Goal: Transaction & Acquisition: Purchase product/service

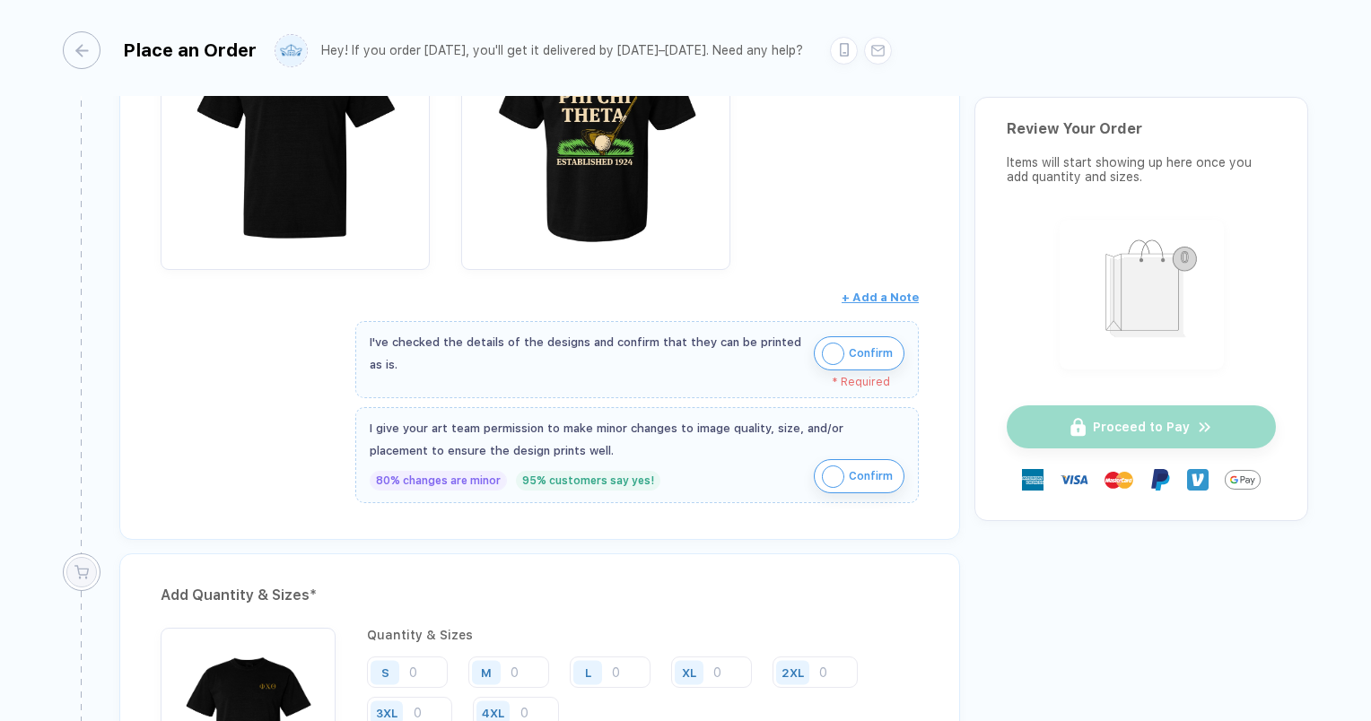
scroll to position [449, 0]
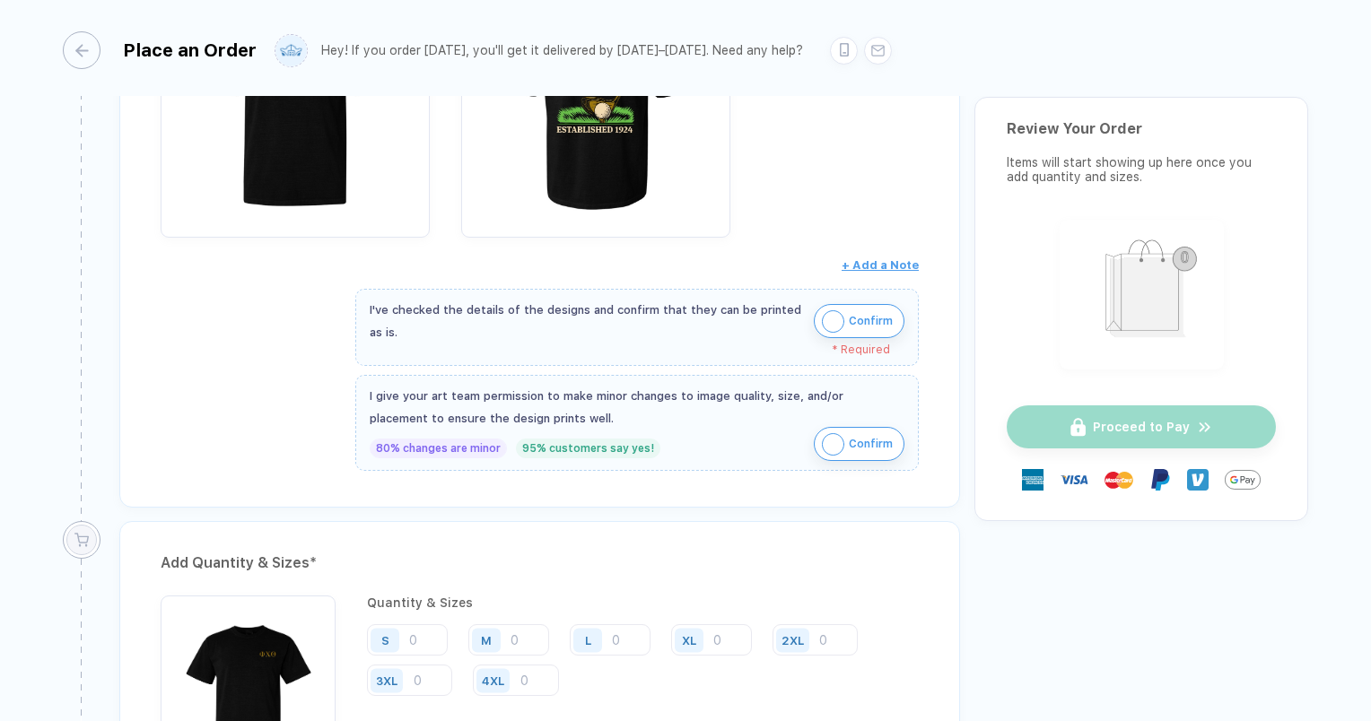
click at [814, 311] on div "Confirm" at bounding box center [859, 321] width 91 height 34
click at [843, 323] on button "Confirm" at bounding box center [859, 321] width 91 height 34
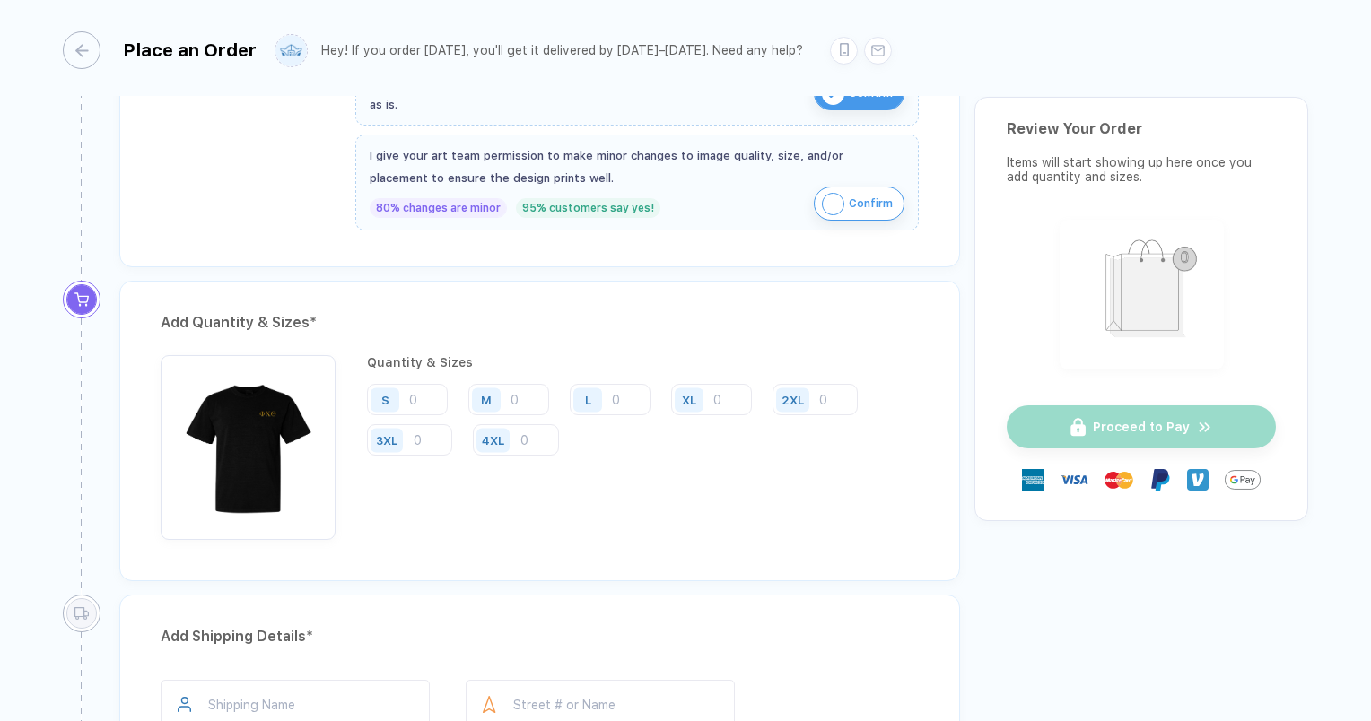
scroll to position [718, 0]
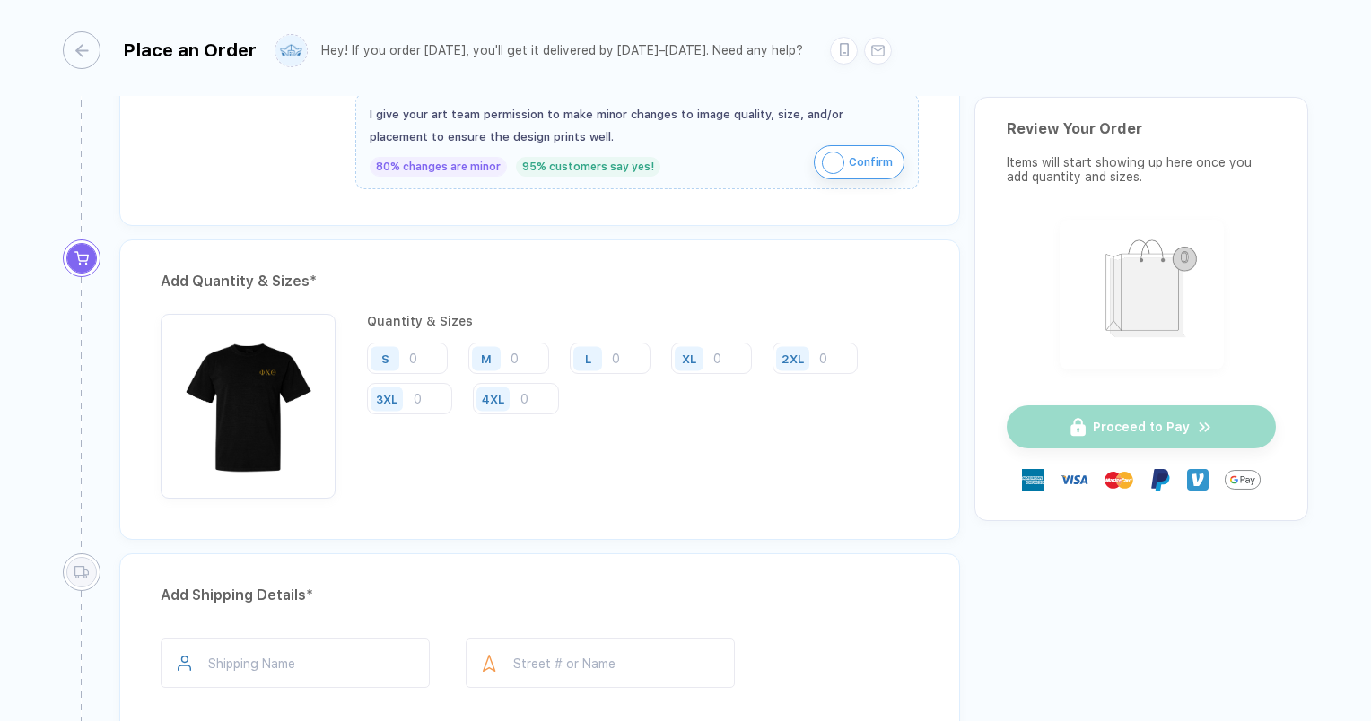
click at [494, 355] on div "M" at bounding box center [486, 358] width 29 height 24
click at [519, 355] on input "number" at bounding box center [508, 358] width 81 height 31
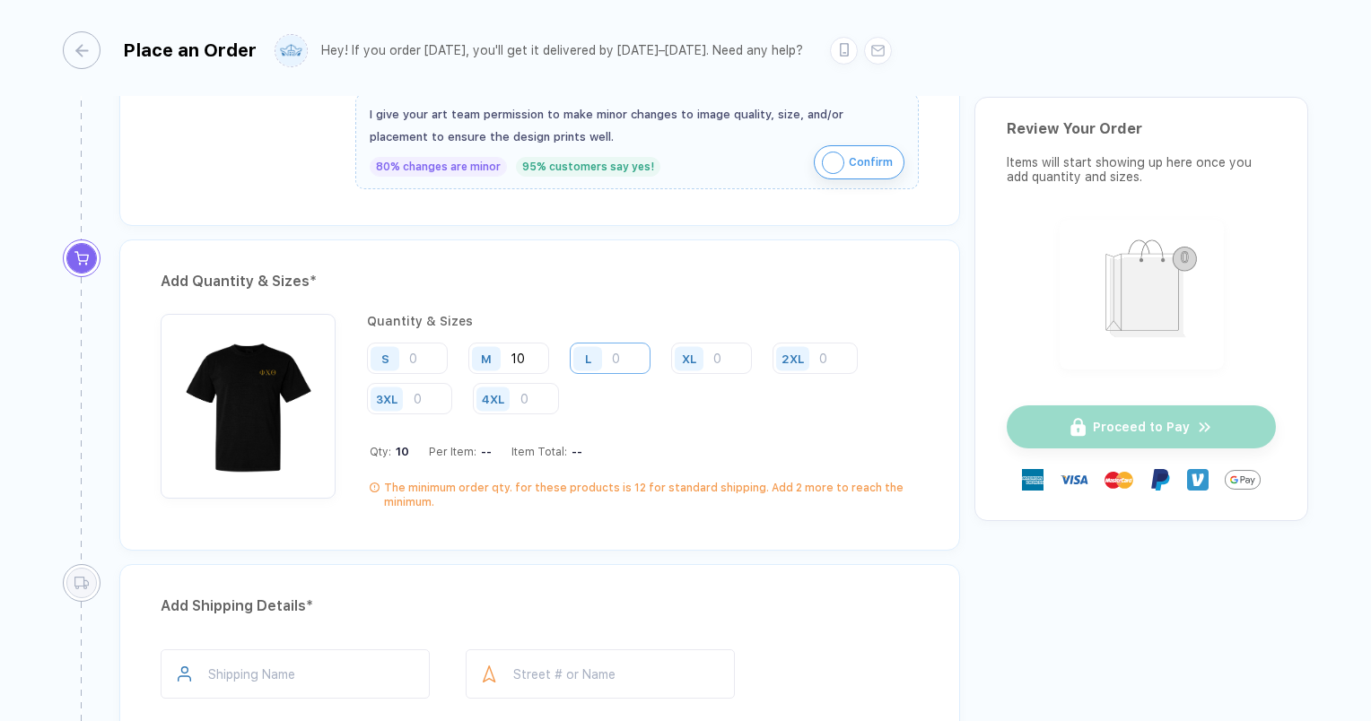
type input "10"
click at [615, 352] on input "number" at bounding box center [610, 358] width 81 height 31
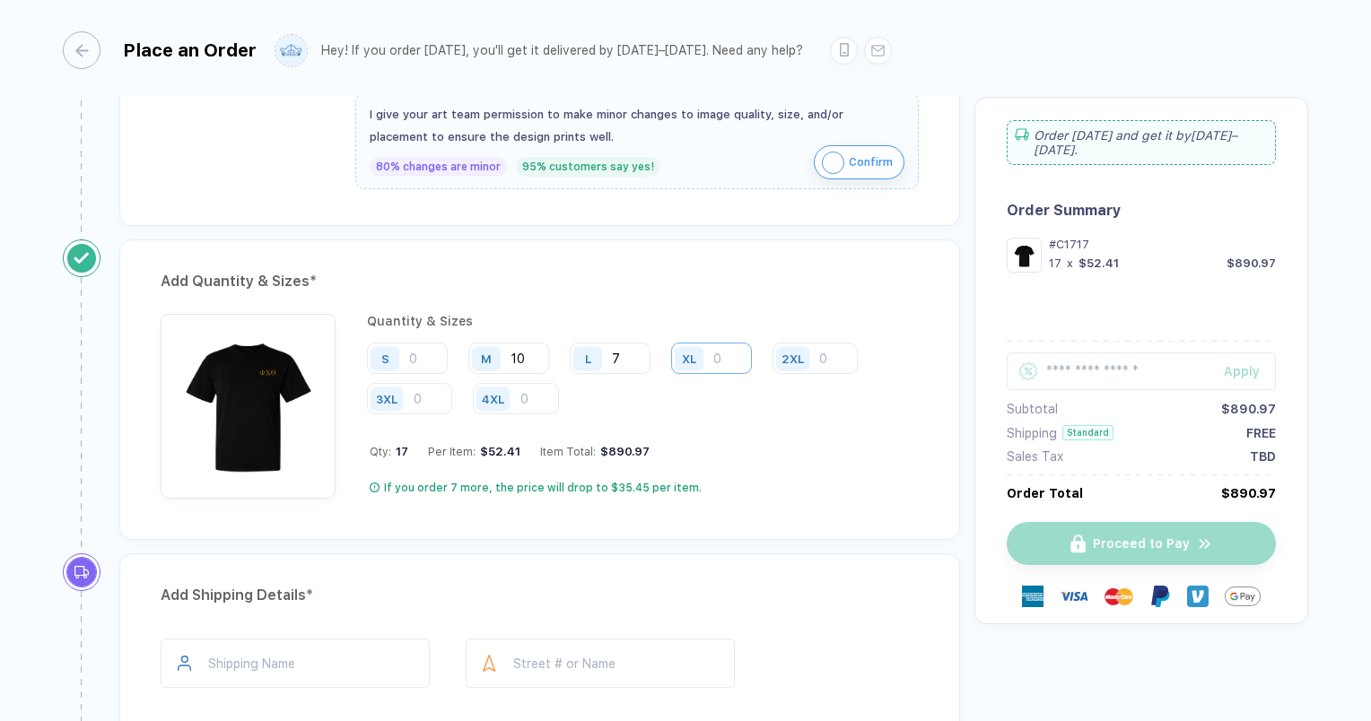
type input "7"
click at [713, 360] on input "number" at bounding box center [711, 358] width 81 height 31
type input "2"
click at [433, 350] on input "number" at bounding box center [407, 358] width 81 height 31
type input "4"
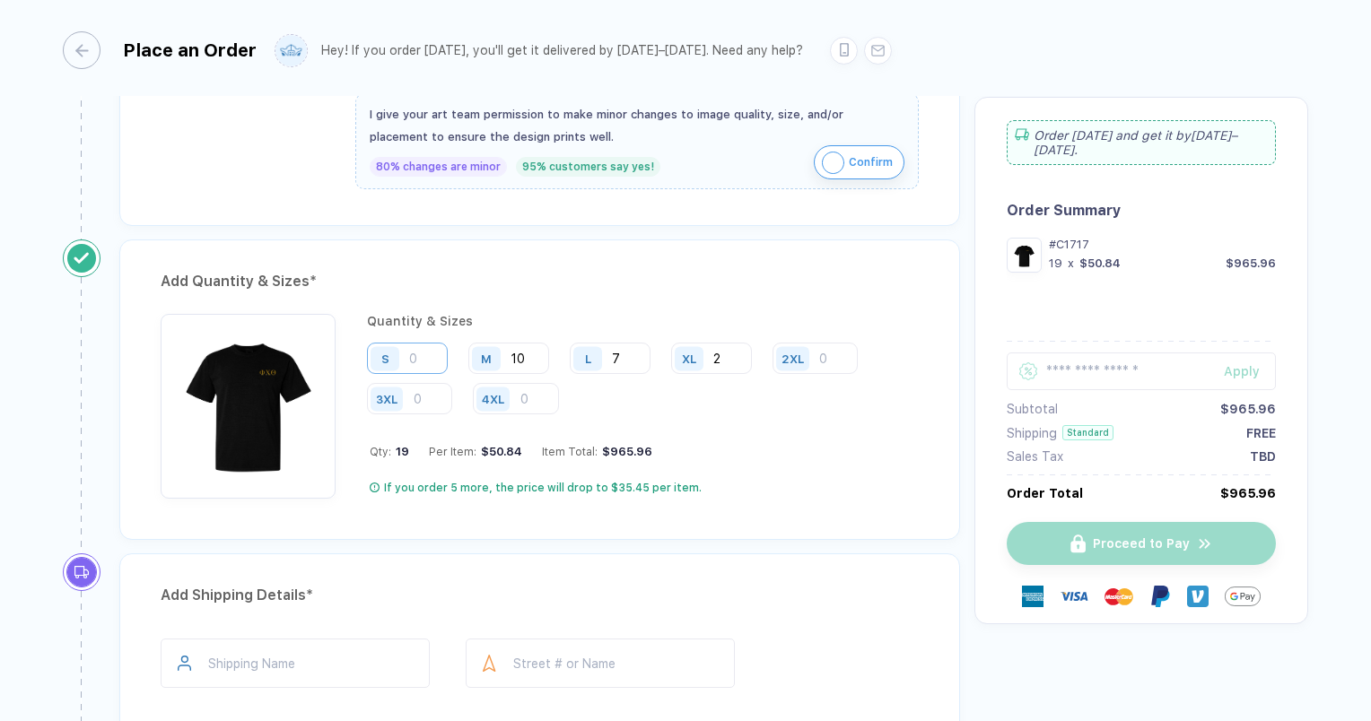
type input "6"
type input "8"
click at [629, 349] on input "7" at bounding box center [610, 358] width 81 height 31
type input "8"
click at [525, 352] on input "10" at bounding box center [508, 358] width 81 height 31
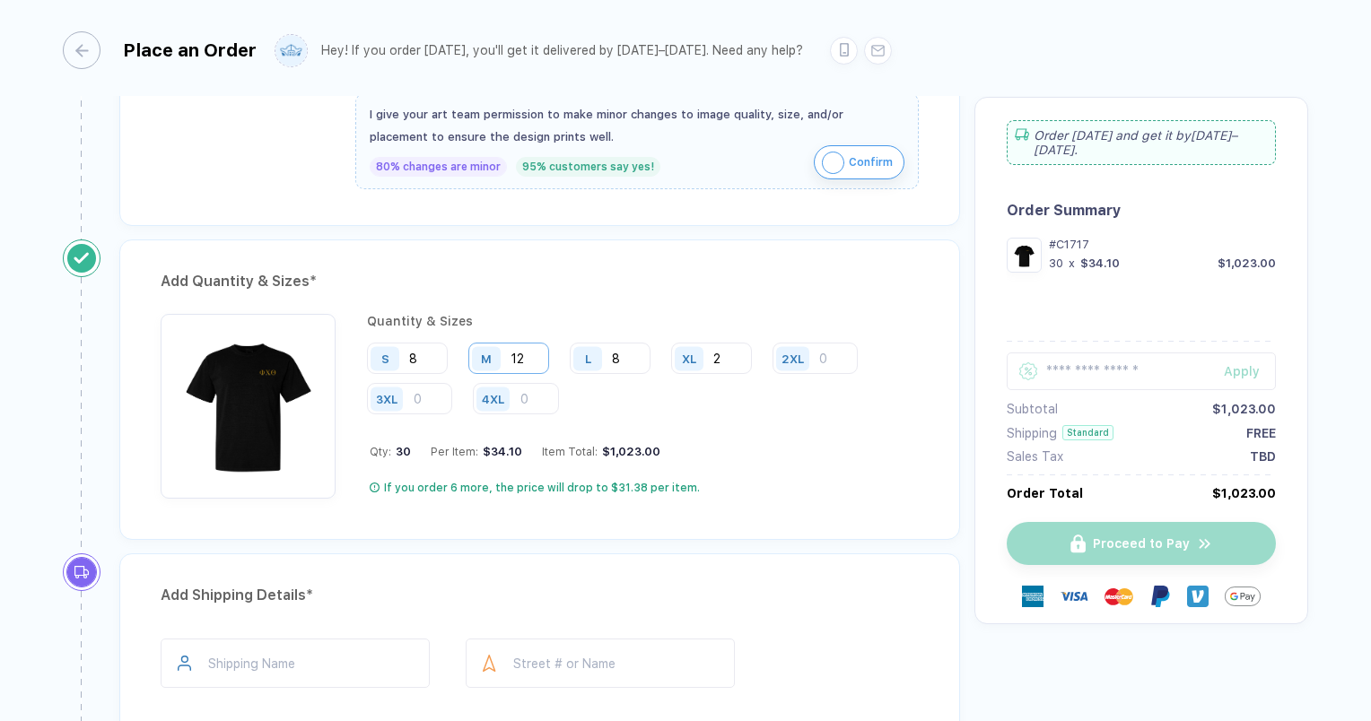
type input "12"
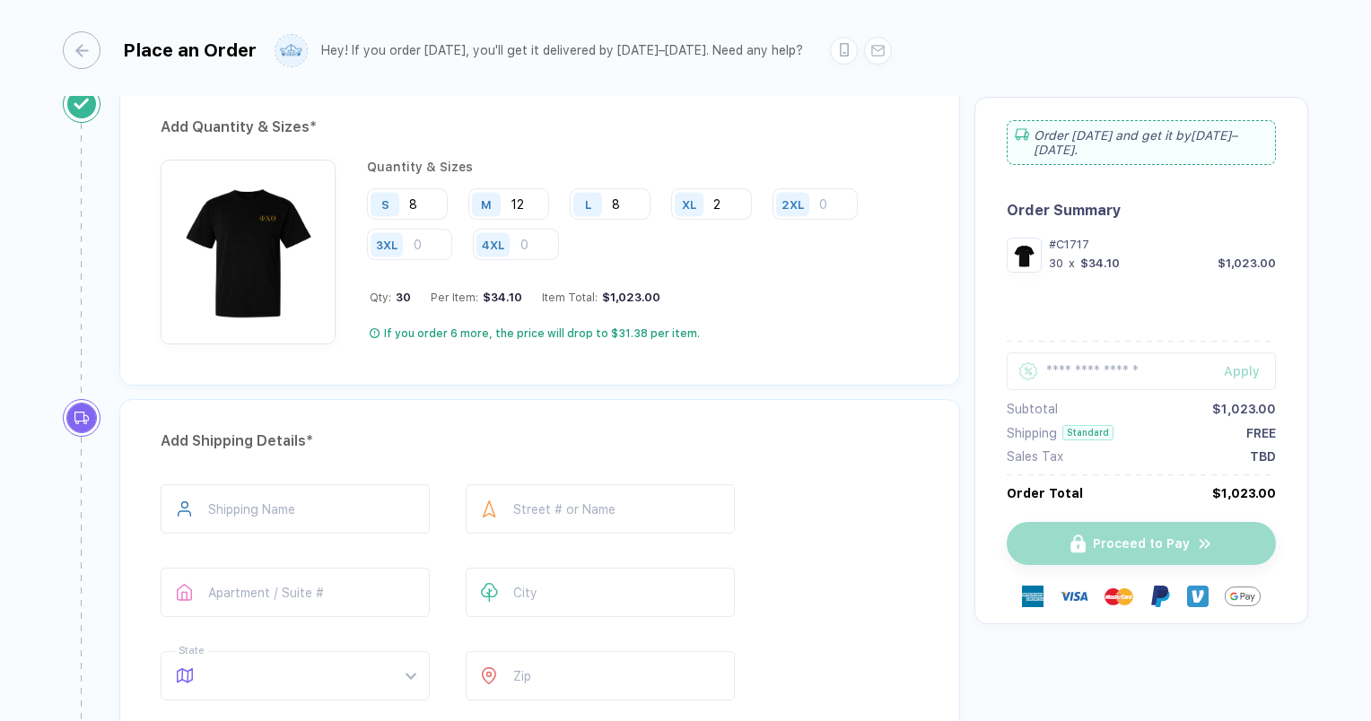
scroll to position [897, 0]
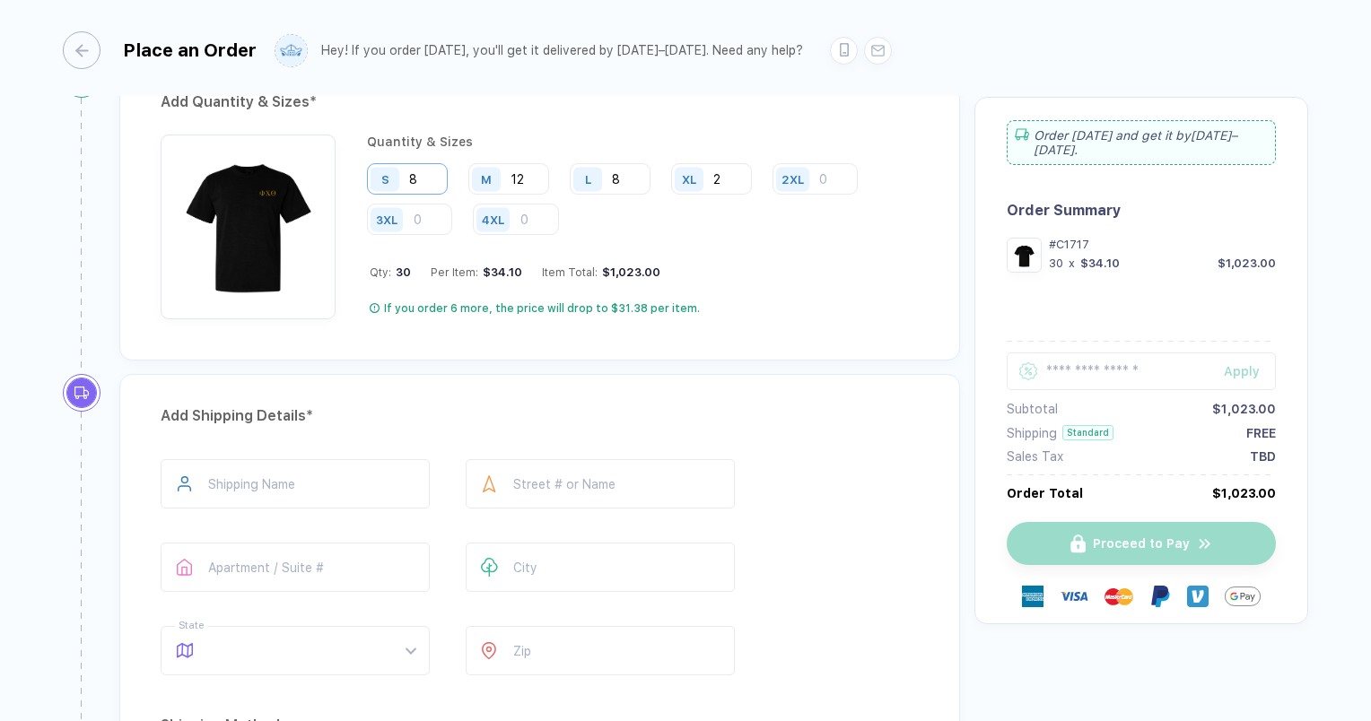
click at [434, 183] on input "8" at bounding box center [407, 178] width 81 height 31
type input "10"
click at [523, 177] on input "12" at bounding box center [508, 178] width 81 height 31
click at [627, 169] on input "8" at bounding box center [610, 178] width 81 height 31
click at [529, 169] on input "14" at bounding box center [508, 178] width 81 height 31
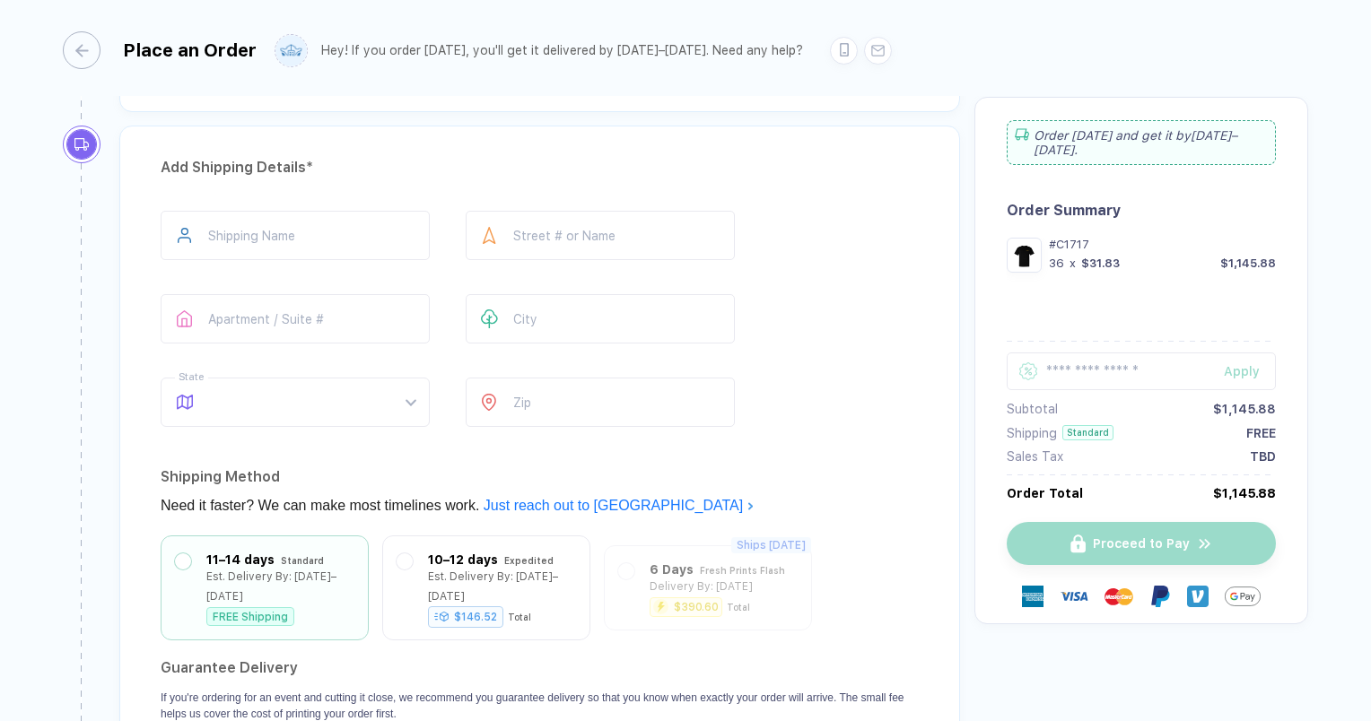
scroll to position [1132, 0]
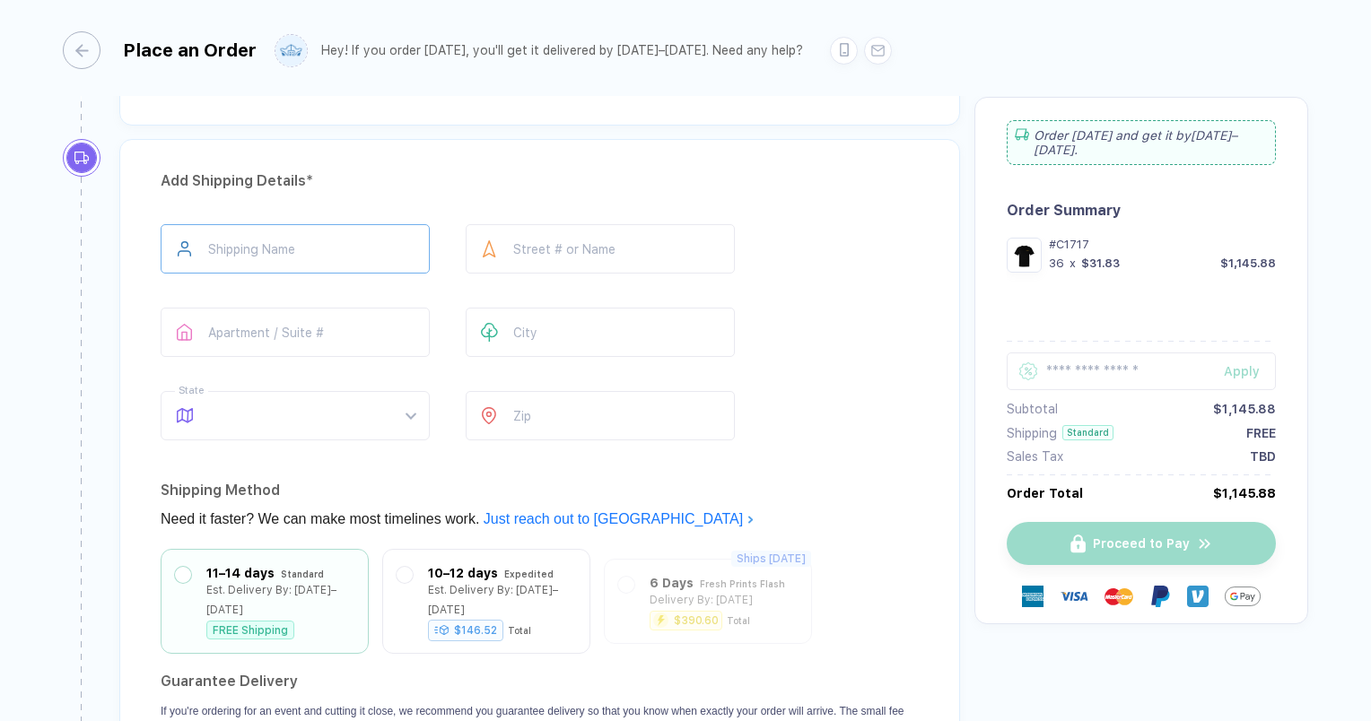
type input "16"
click at [302, 241] on input "text" at bounding box center [295, 248] width 269 height 49
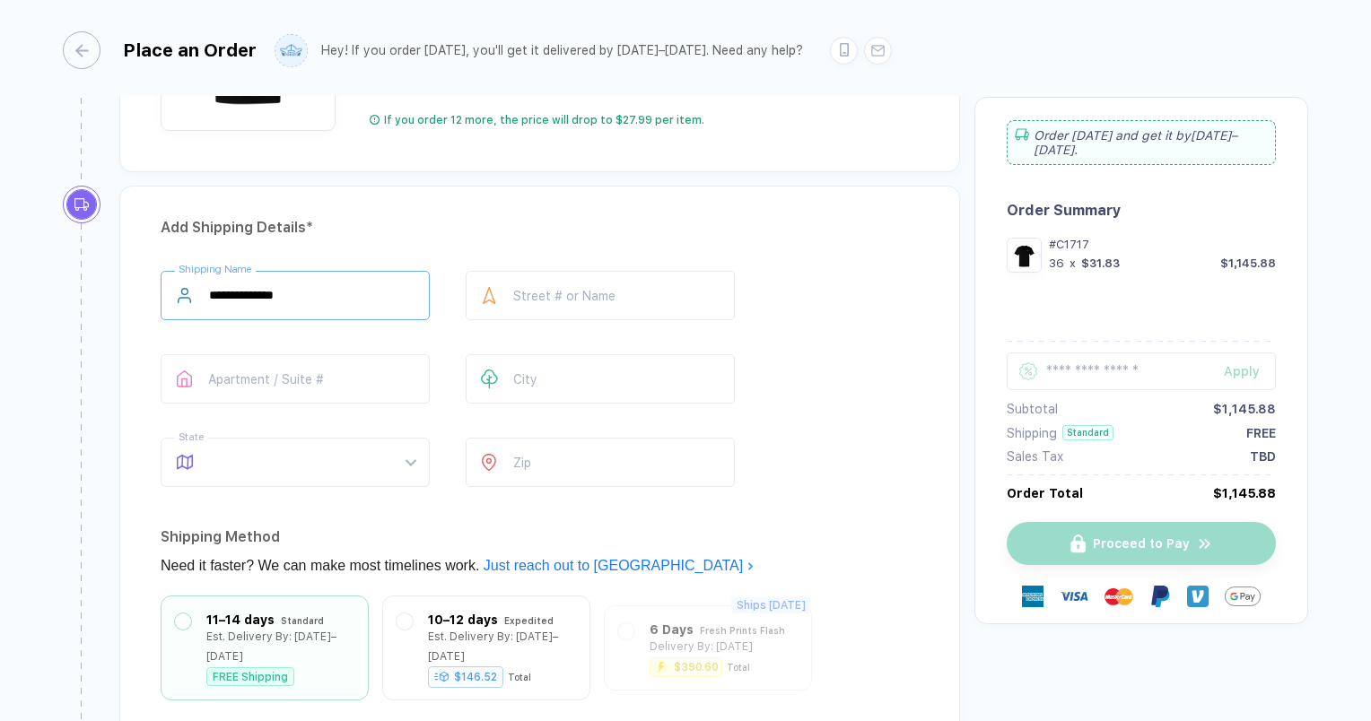
scroll to position [1043, 0]
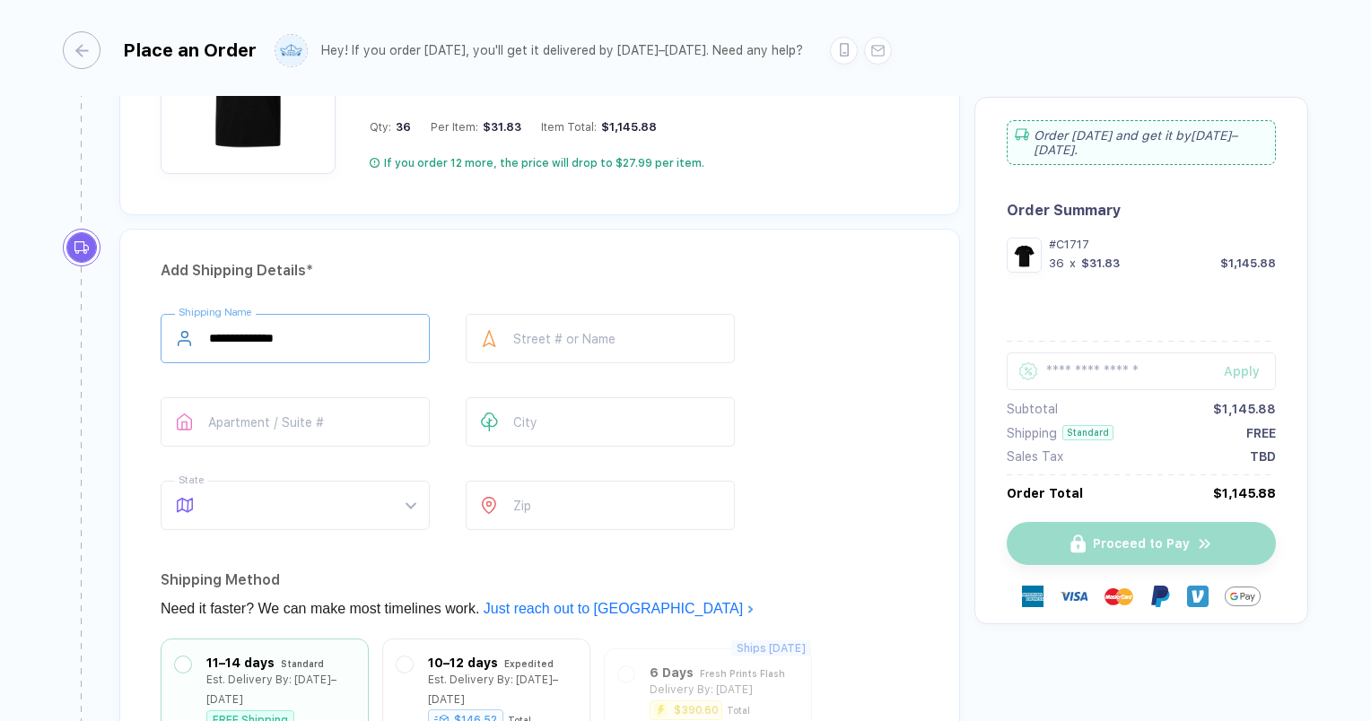
type input "**********"
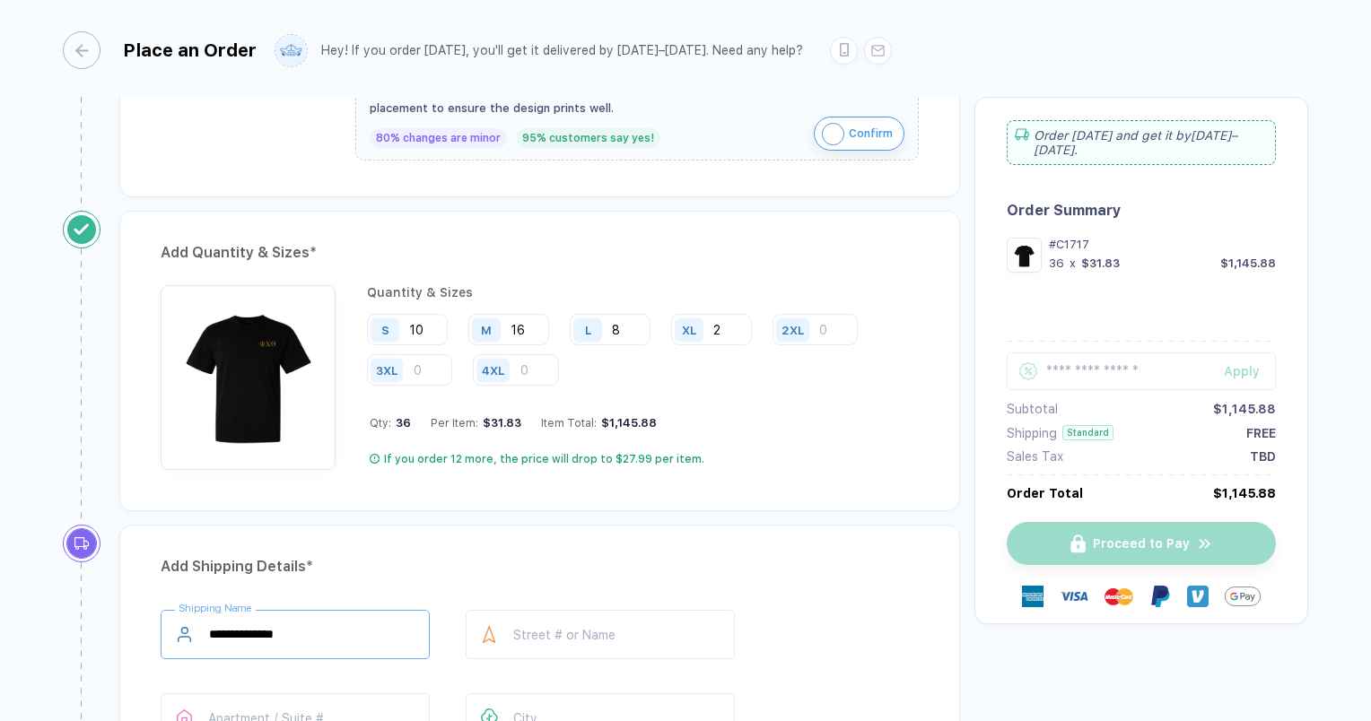
scroll to position [774, 0]
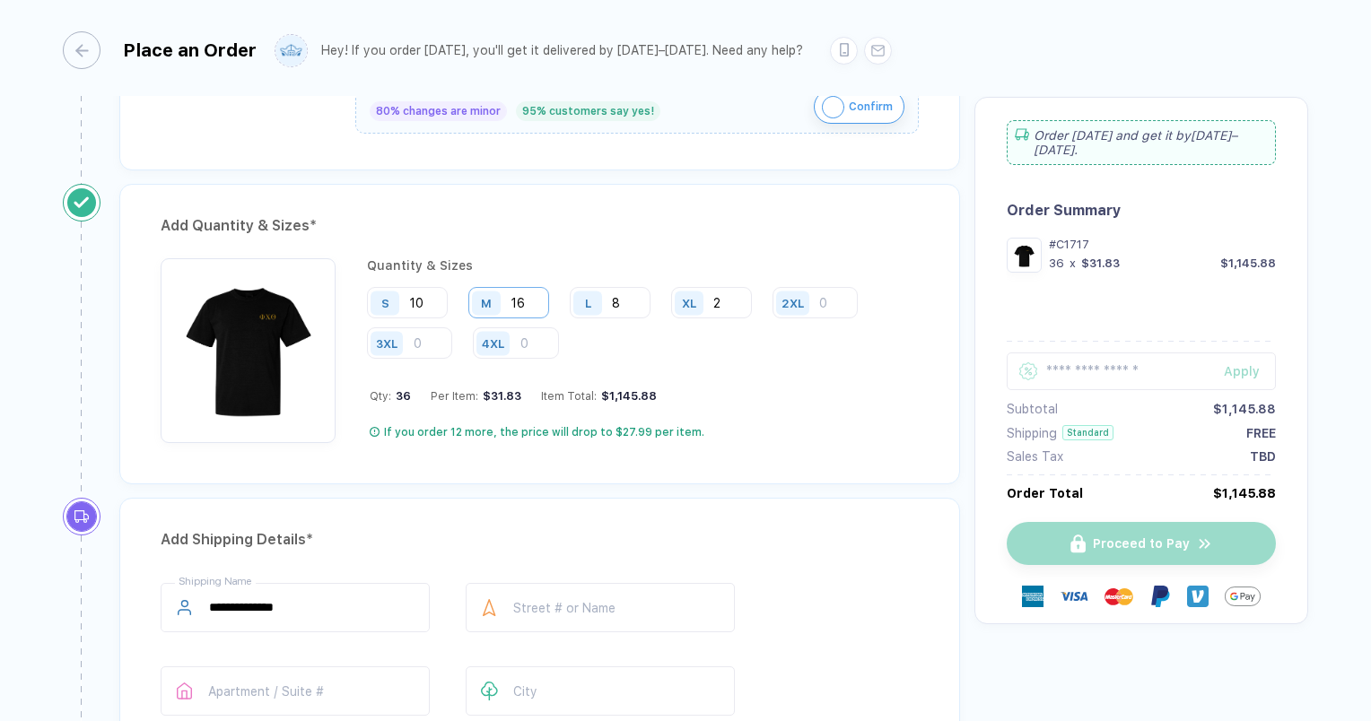
click at [526, 293] on input "16" at bounding box center [508, 302] width 81 height 31
type input "1"
type input "8"
click at [440, 291] on input "10" at bounding box center [407, 302] width 81 height 31
type input "1"
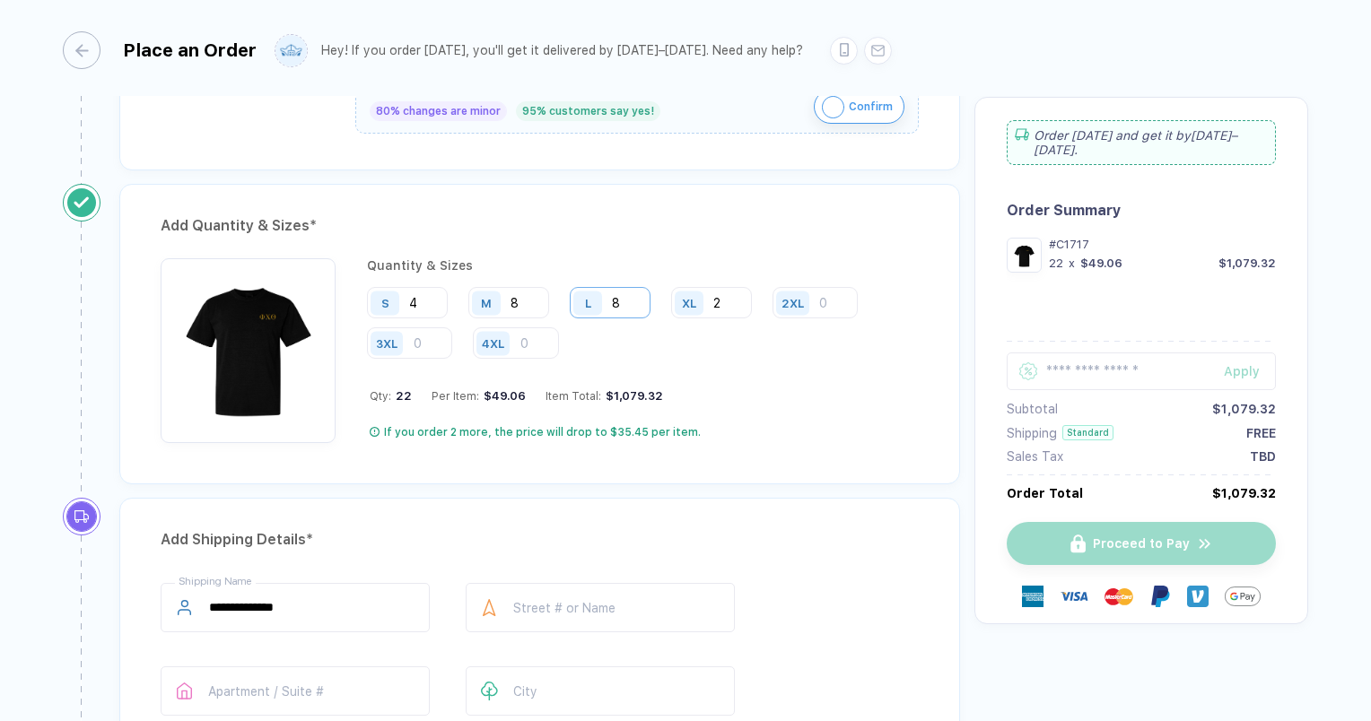
type input "4"
click at [634, 292] on input "8" at bounding box center [610, 302] width 81 height 31
type input "7"
type input "8"
click at [729, 294] on input "2" at bounding box center [711, 302] width 81 height 31
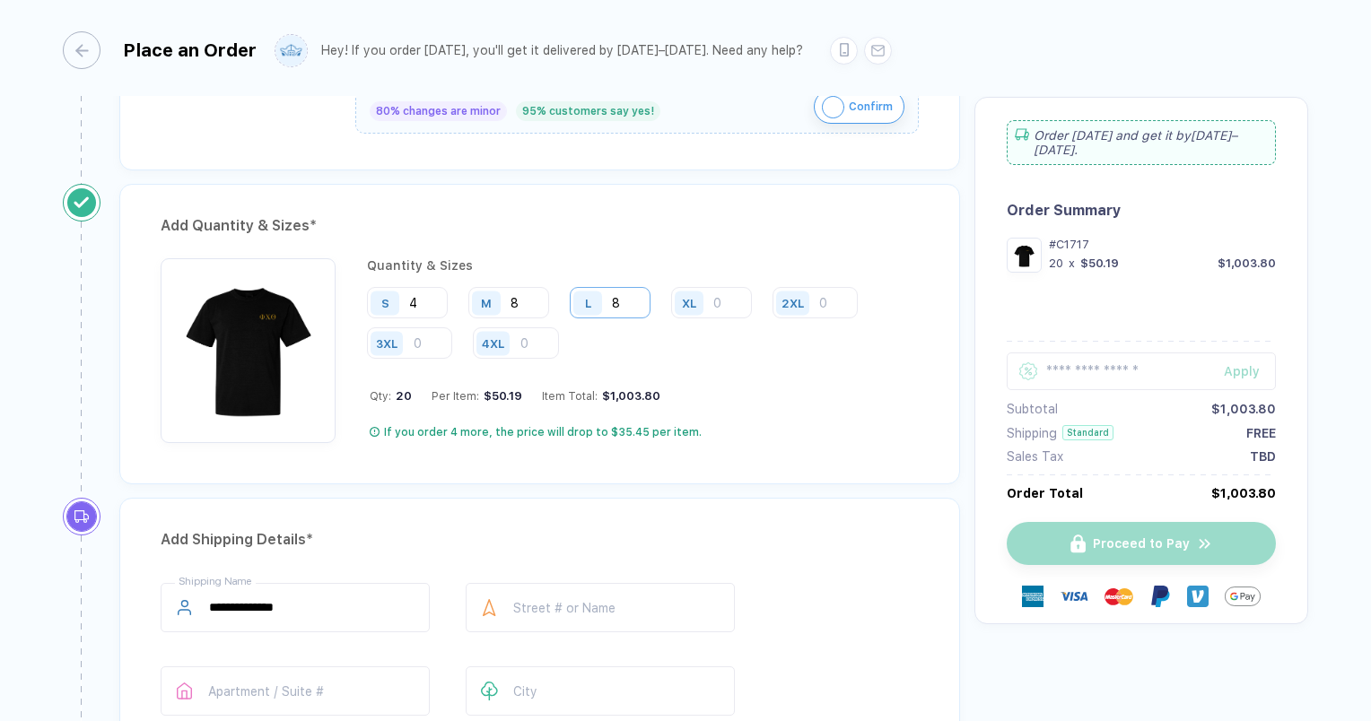
click at [622, 310] on input "8" at bounding box center [610, 302] width 81 height 31
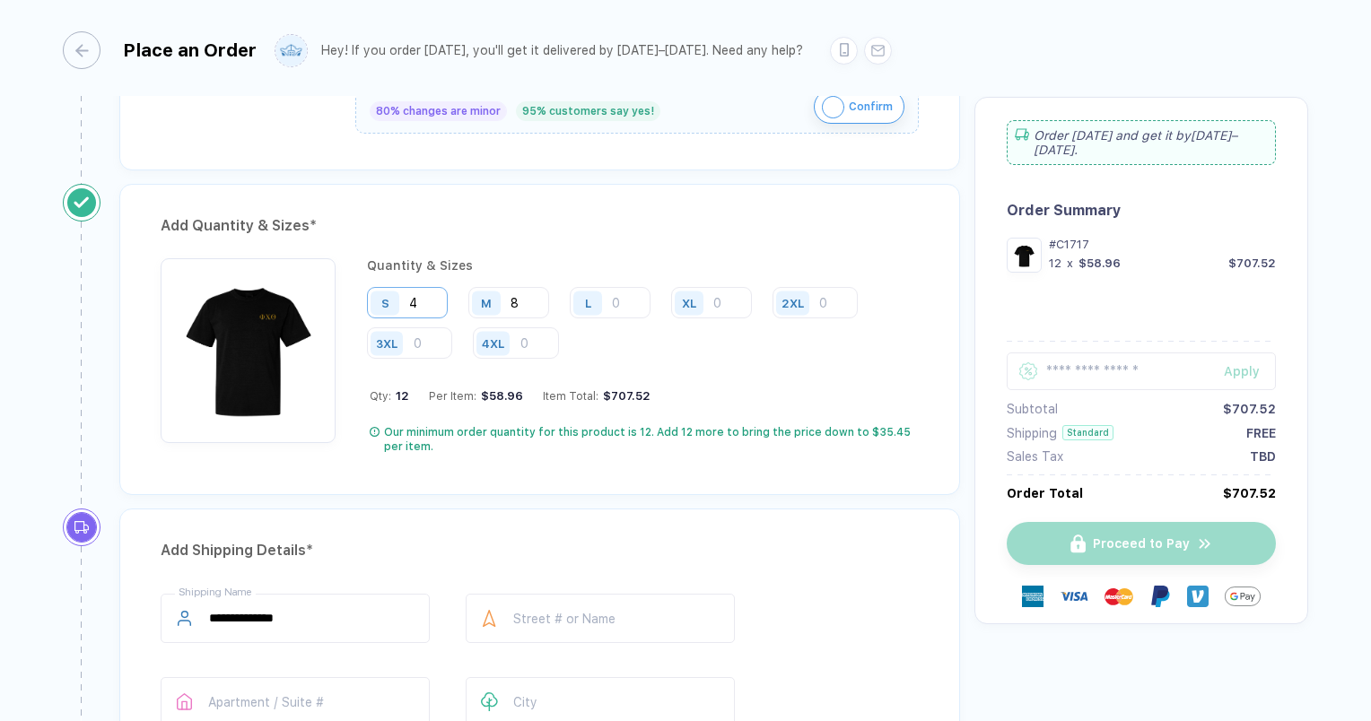
click at [419, 305] on input "4" at bounding box center [407, 302] width 81 height 31
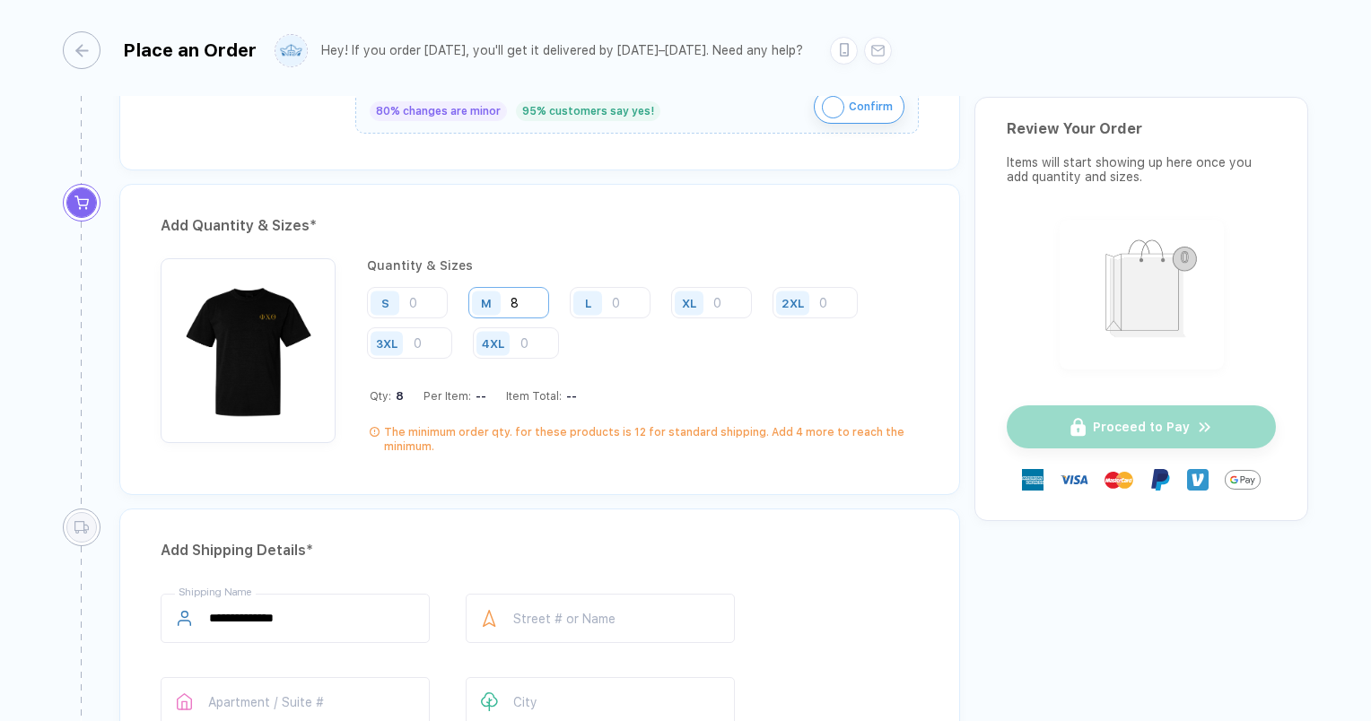
click at [528, 291] on input "8" at bounding box center [508, 302] width 81 height 31
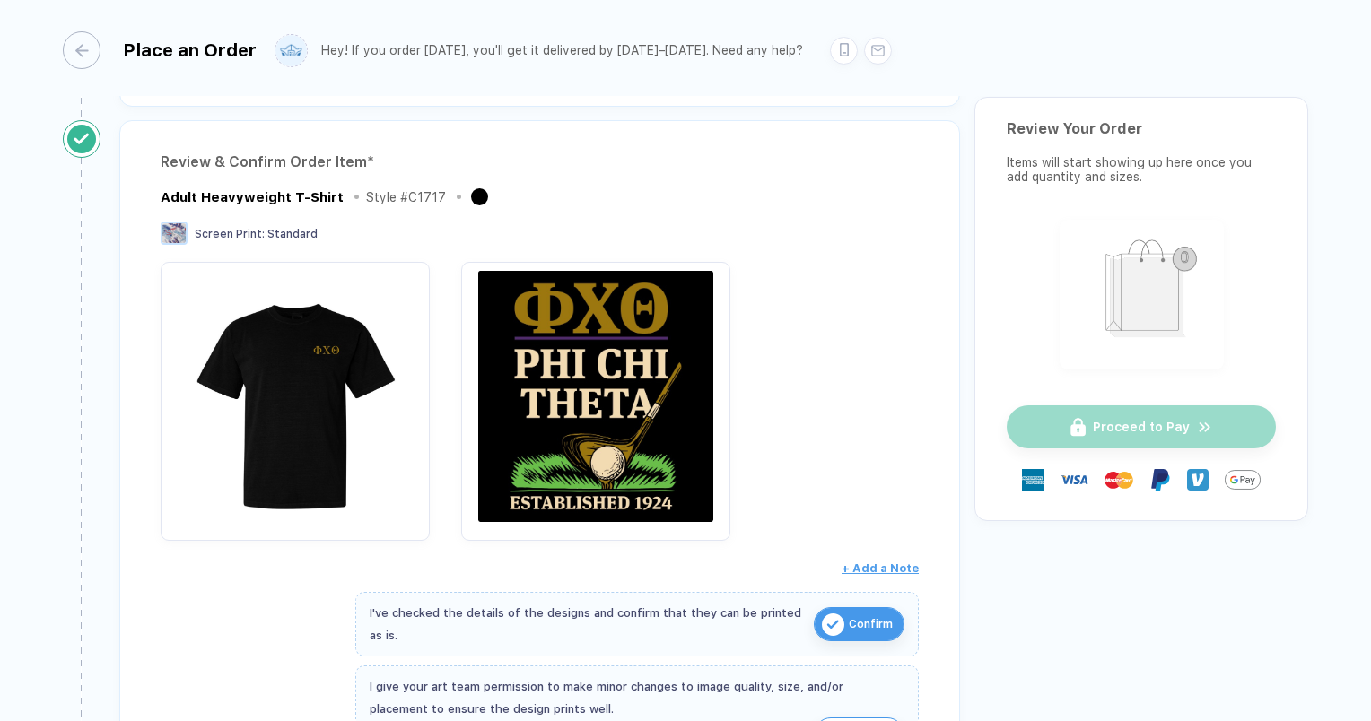
scroll to position [594, 0]
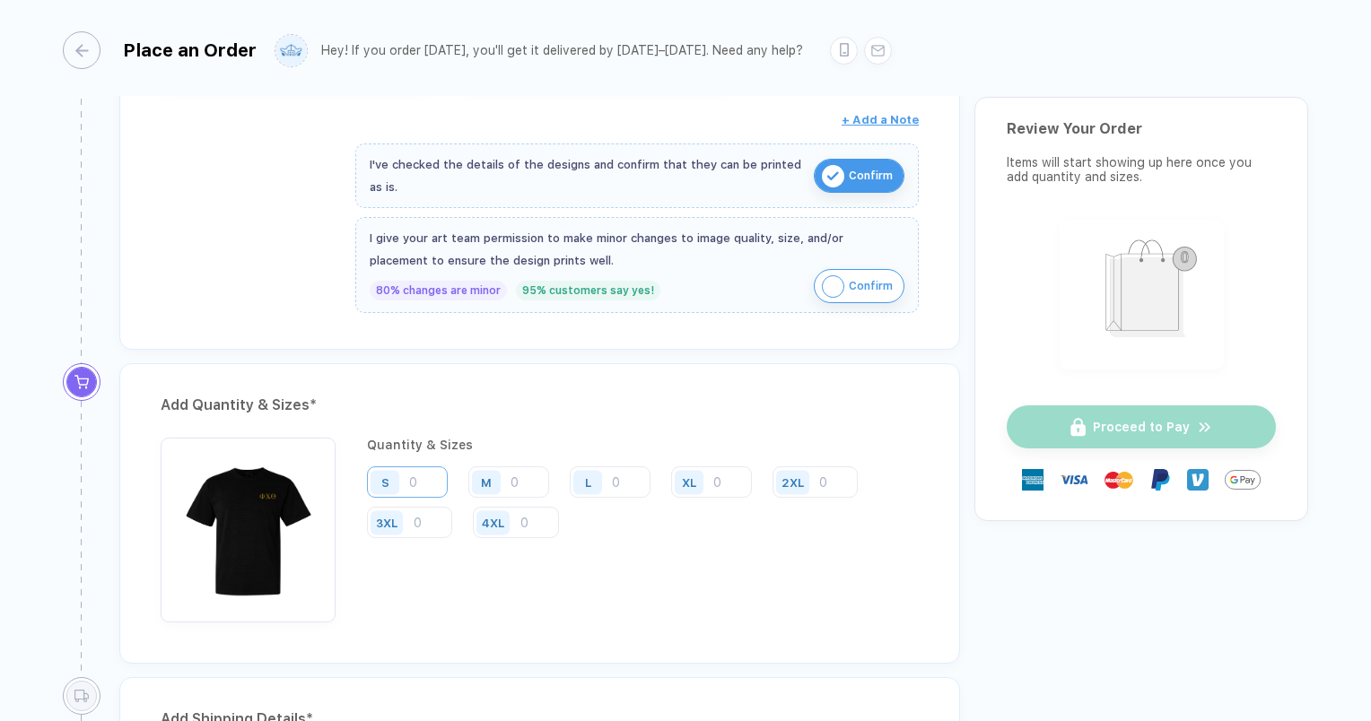
click at [427, 483] on input "number" at bounding box center [407, 482] width 81 height 31
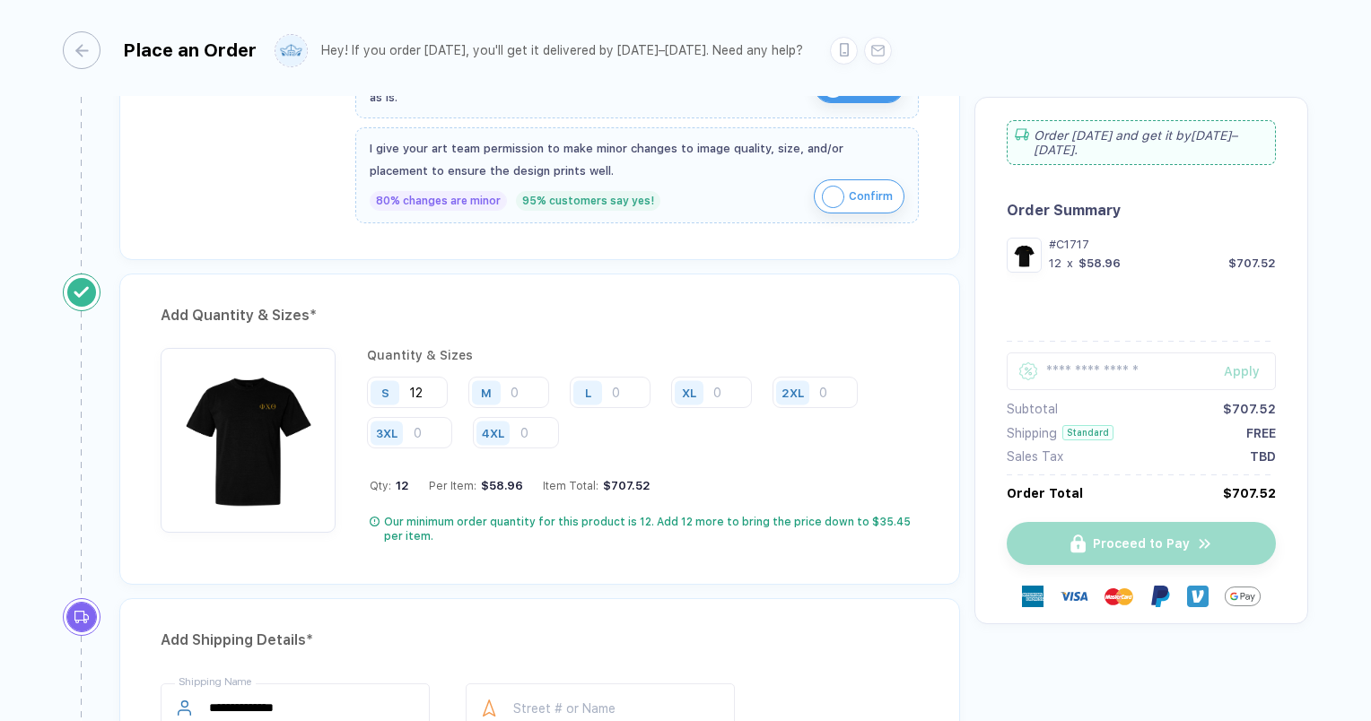
type input "1"
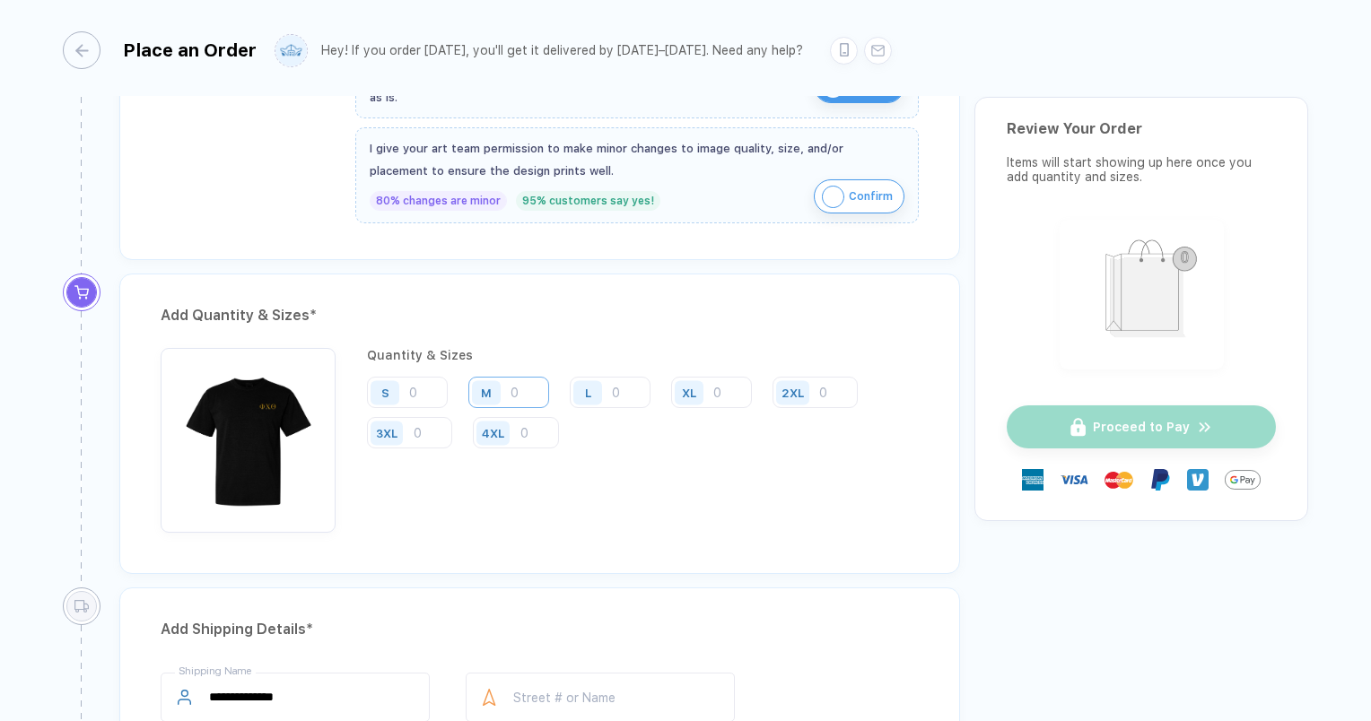
click at [524, 384] on input "number" at bounding box center [508, 392] width 81 height 31
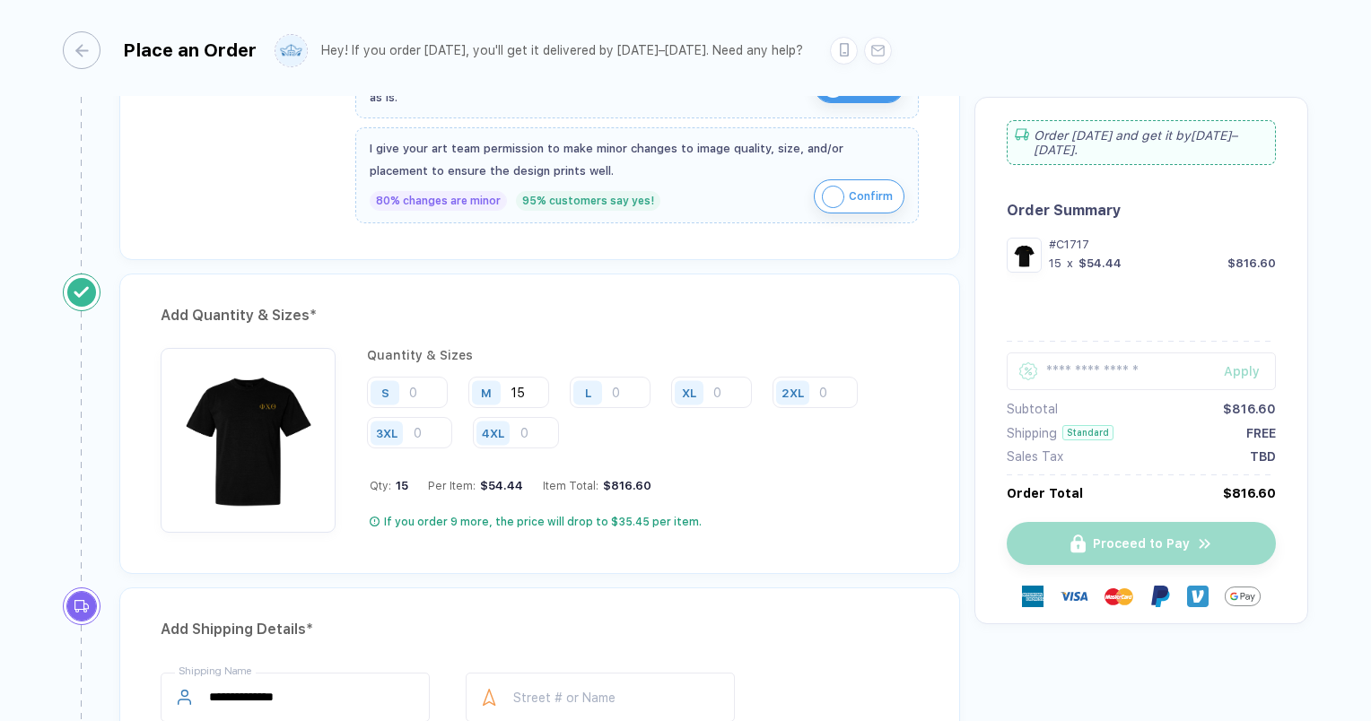
type input "1"
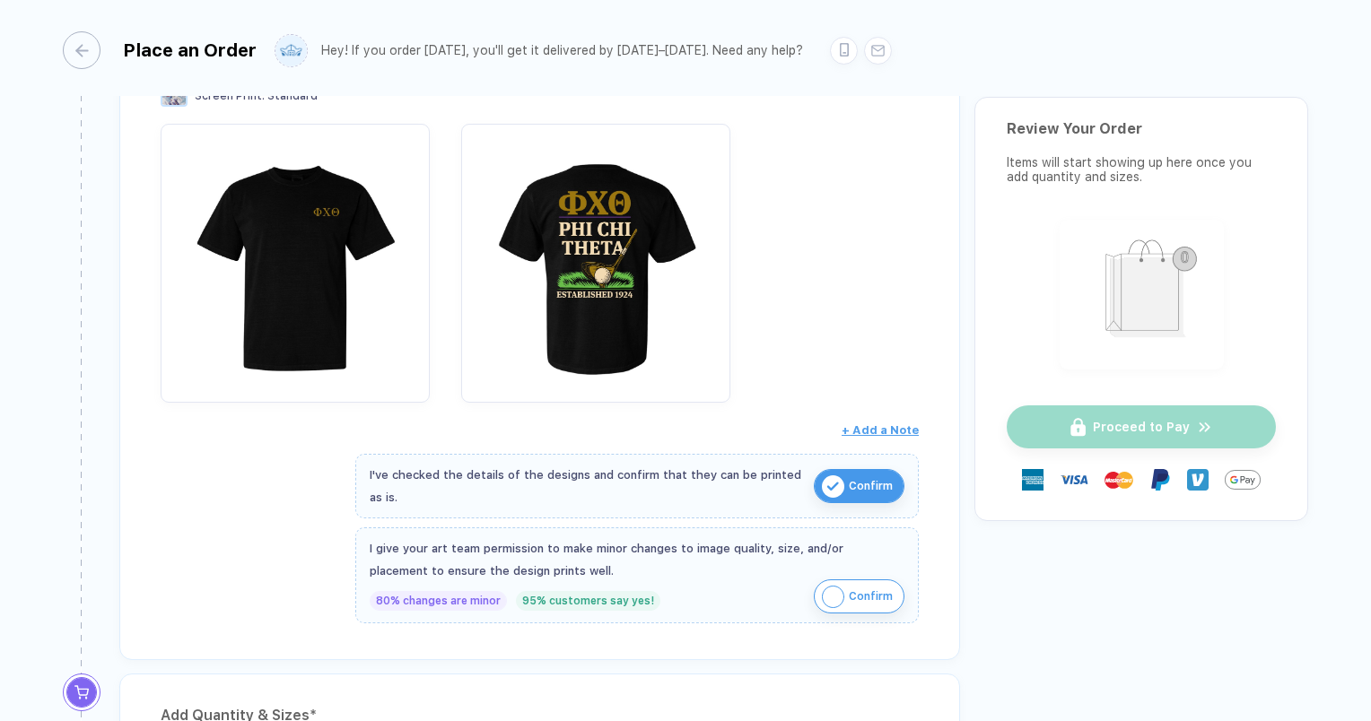
scroll to position [145, 0]
